Goal: Task Accomplishment & Management: Manage account settings

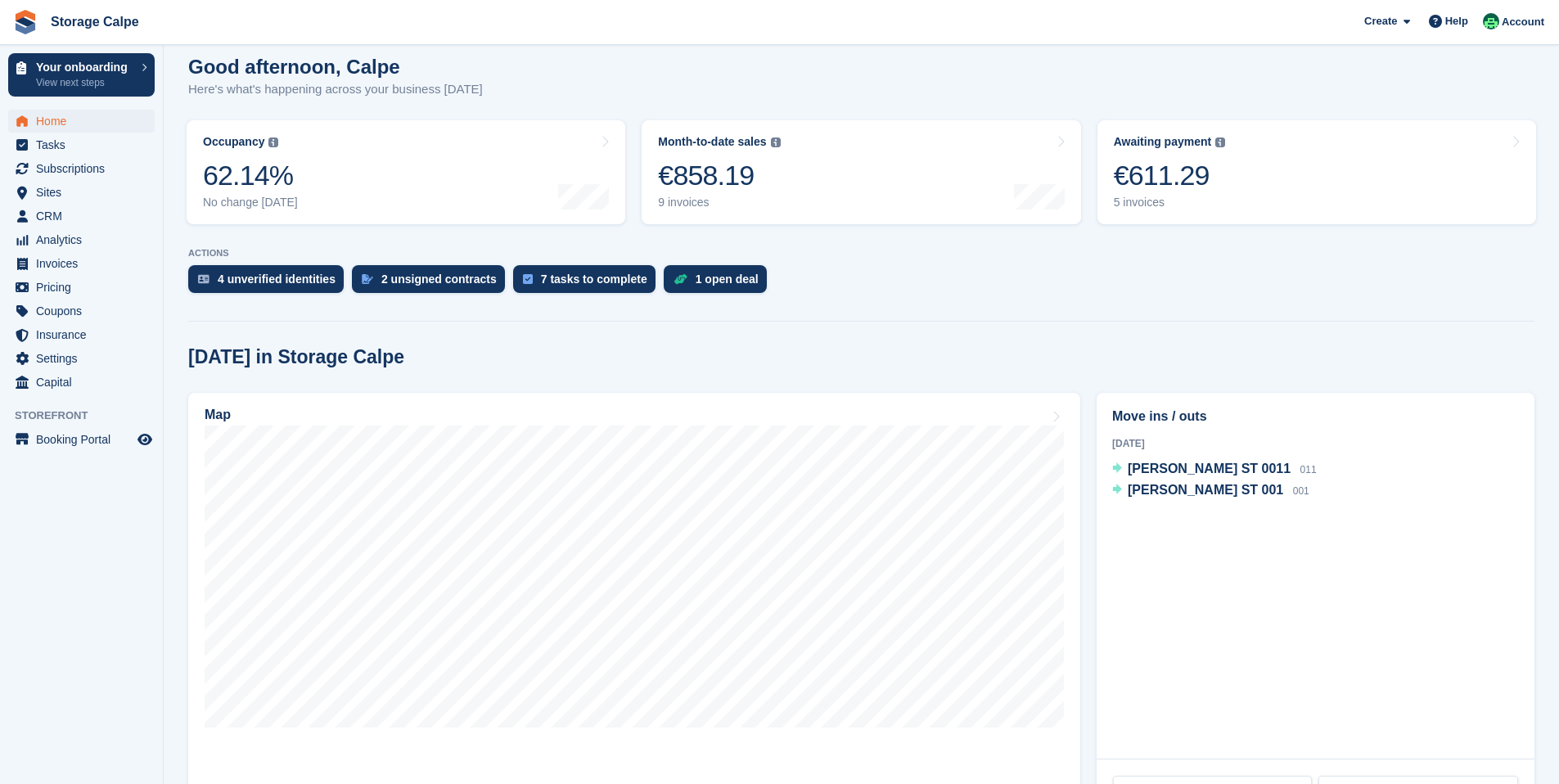
scroll to position [317, 0]
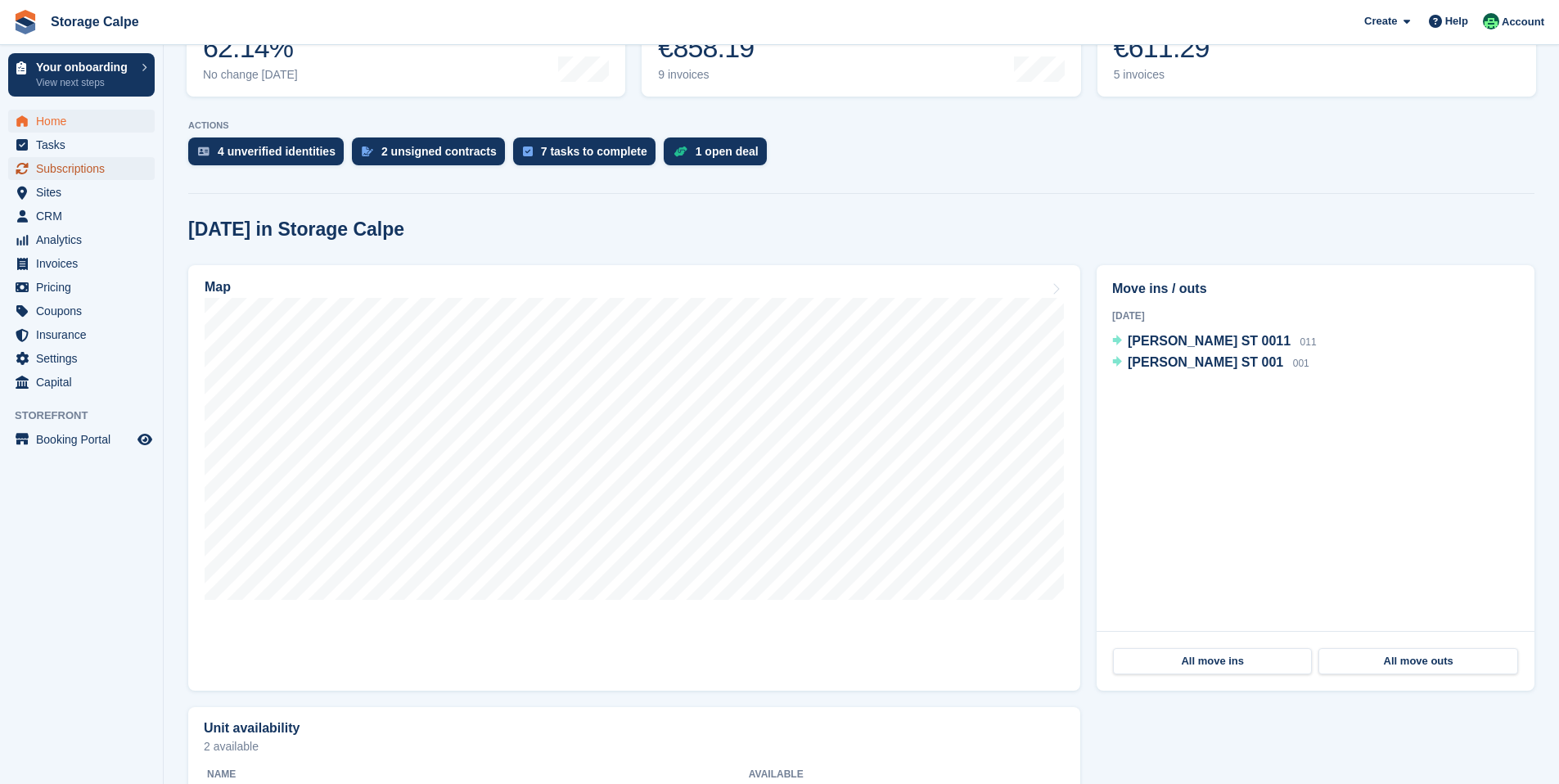
click at [75, 174] on span "Subscriptions" at bounding box center [85, 168] width 98 height 22
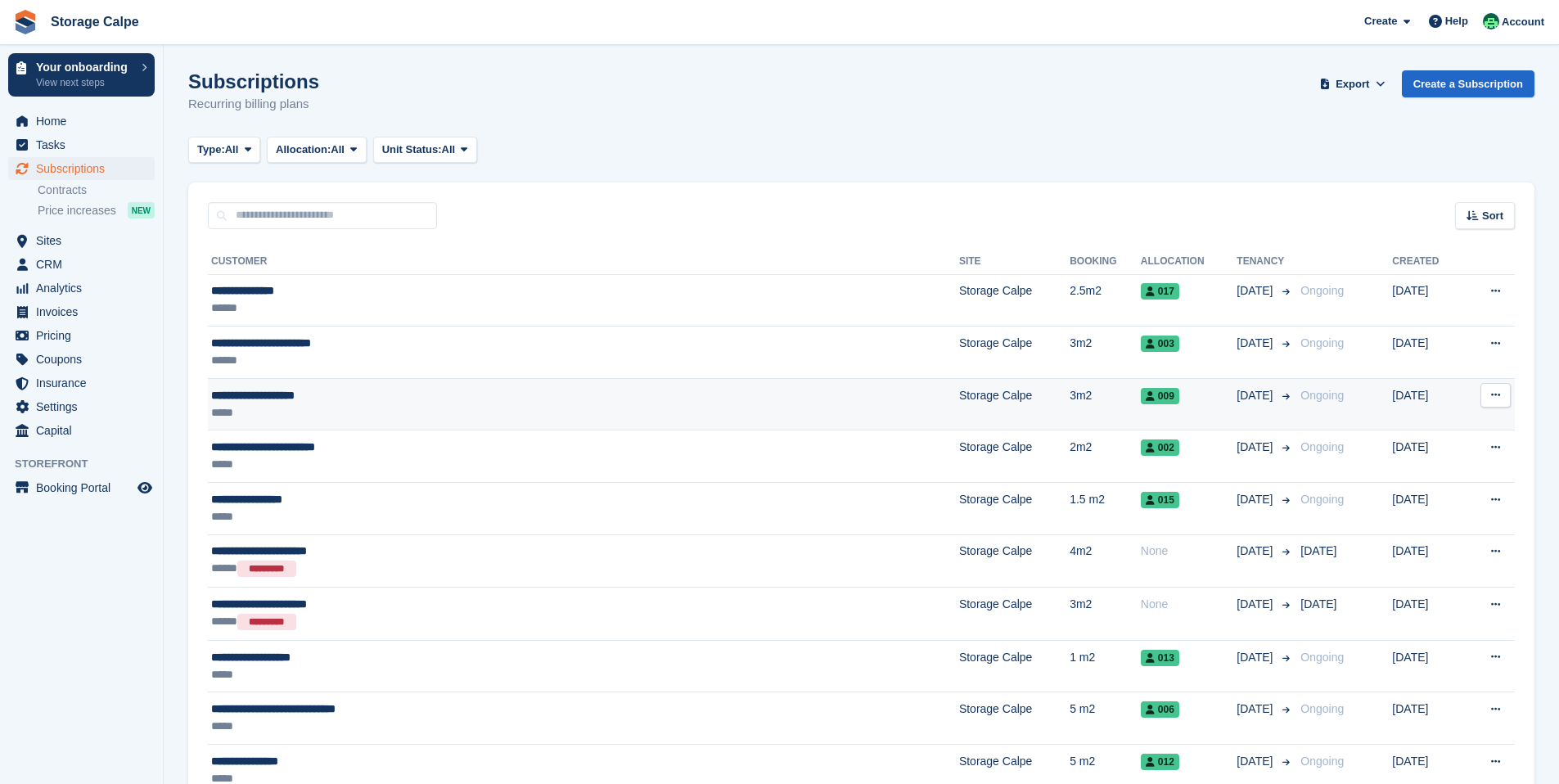
click at [426, 401] on div "**********" at bounding box center [458, 395] width 494 height 17
